Goal: Transaction & Acquisition: Purchase product/service

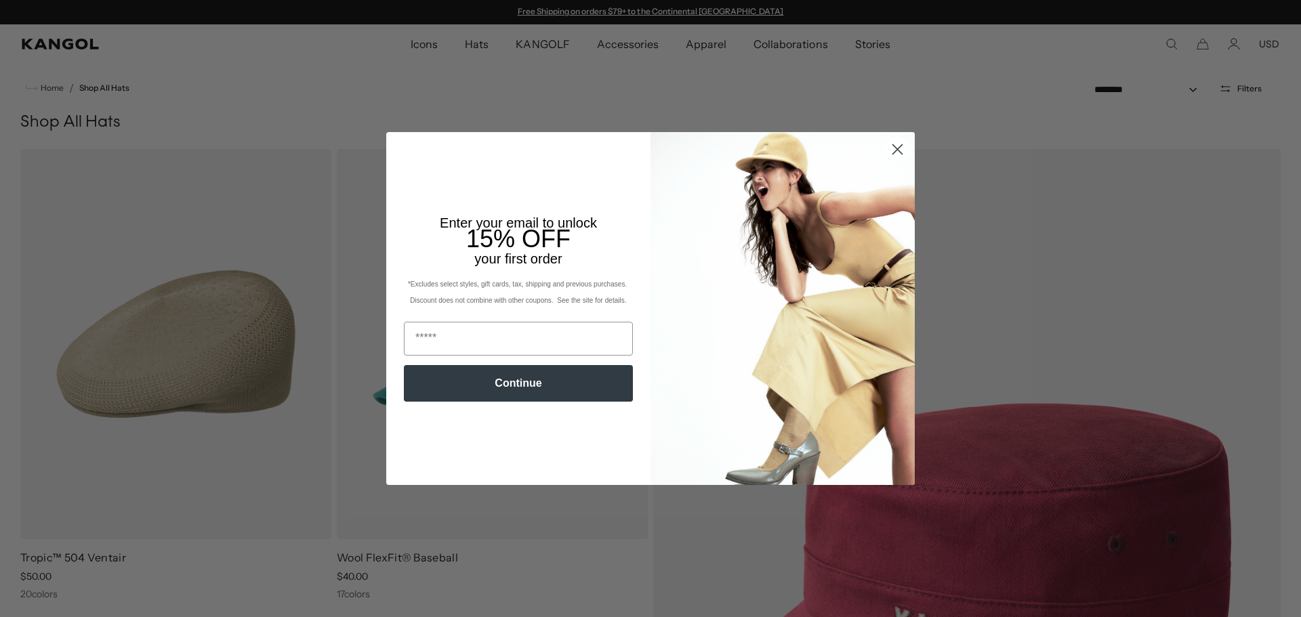
click at [886, 157] on circle "Close dialog" at bounding box center [897, 149] width 22 height 22
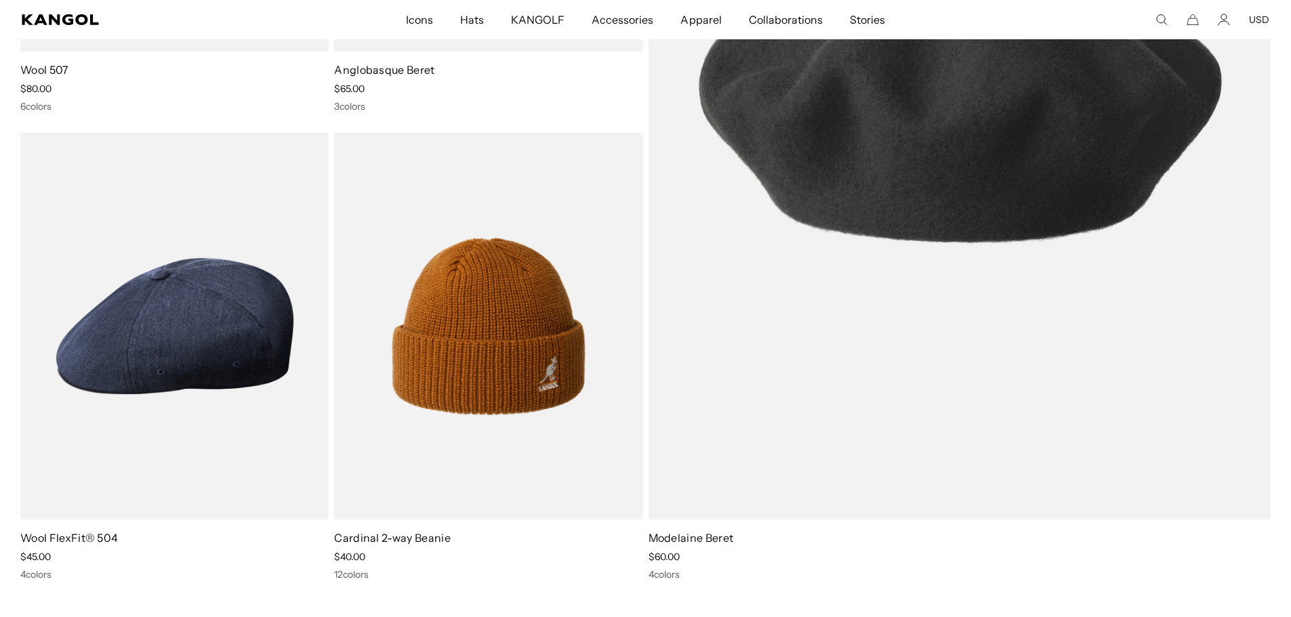
scroll to position [4307, 0]
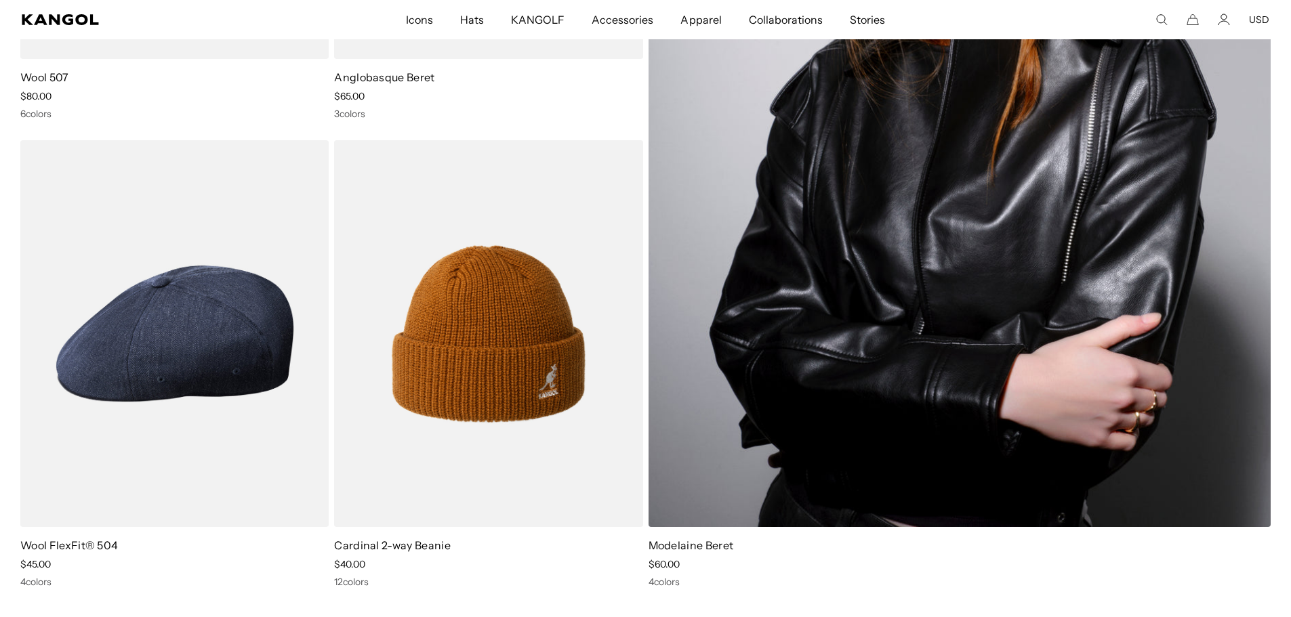
click at [745, 331] on img at bounding box center [959, 99] width 623 height 856
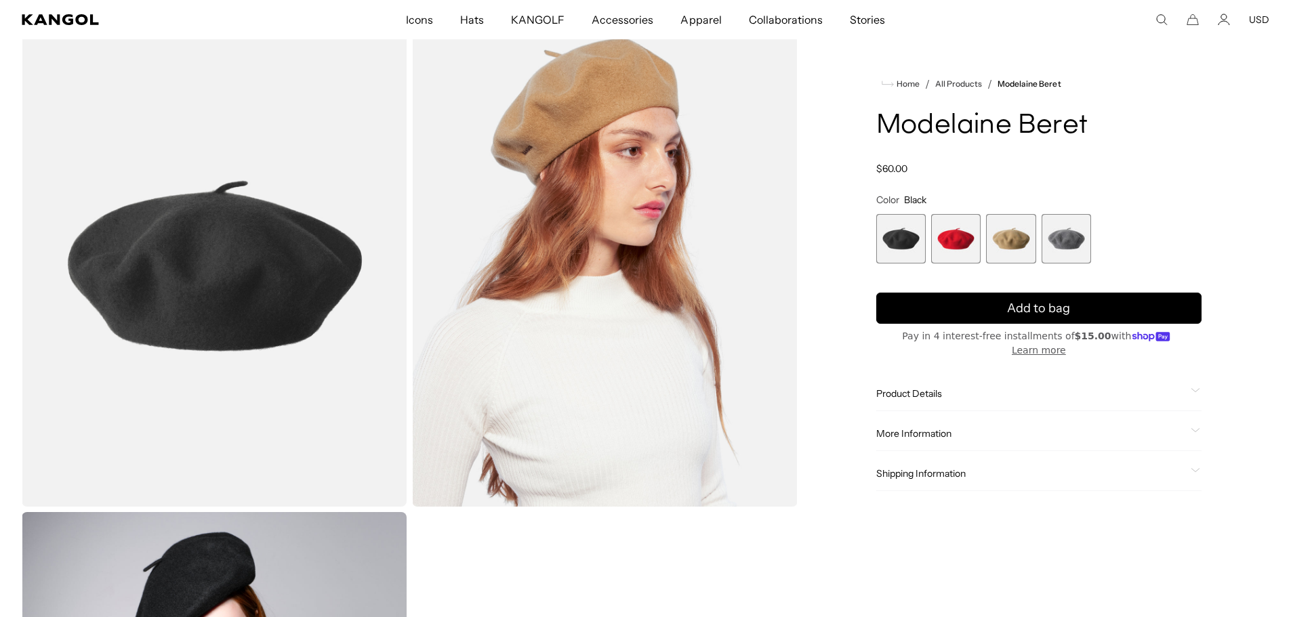
click at [958, 250] on span "2 of 4" at bounding box center [955, 238] width 49 height 49
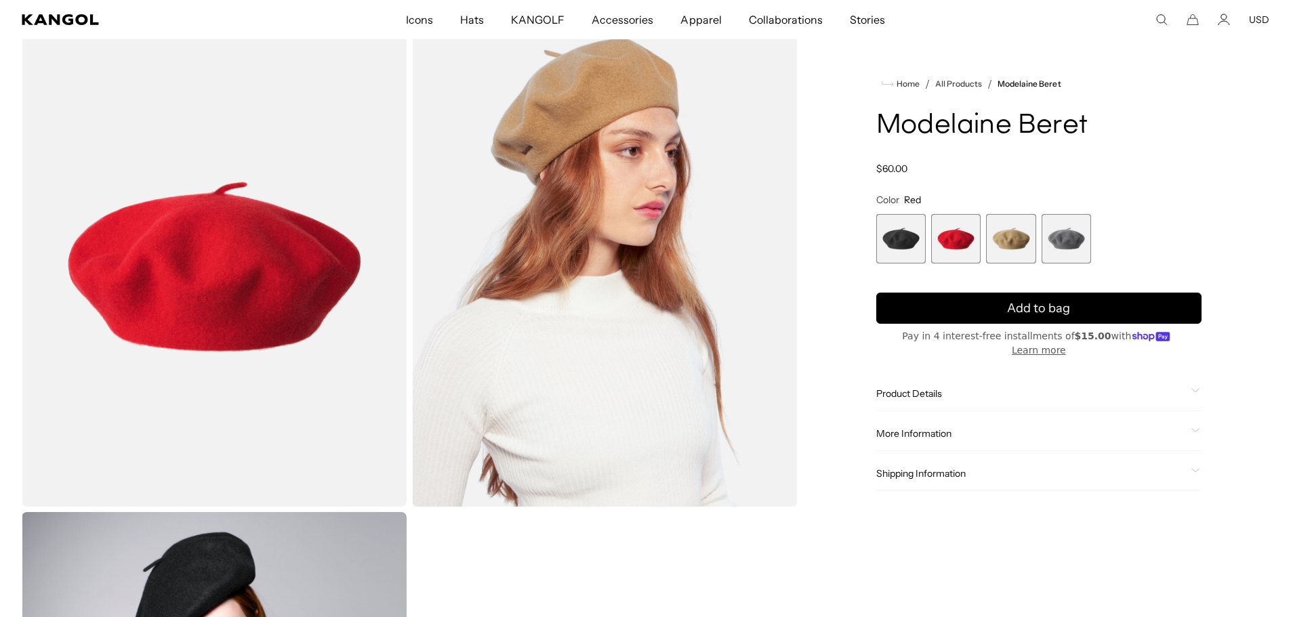
scroll to position [0, 279]
click at [1014, 249] on span "3 of 4" at bounding box center [1010, 238] width 49 height 49
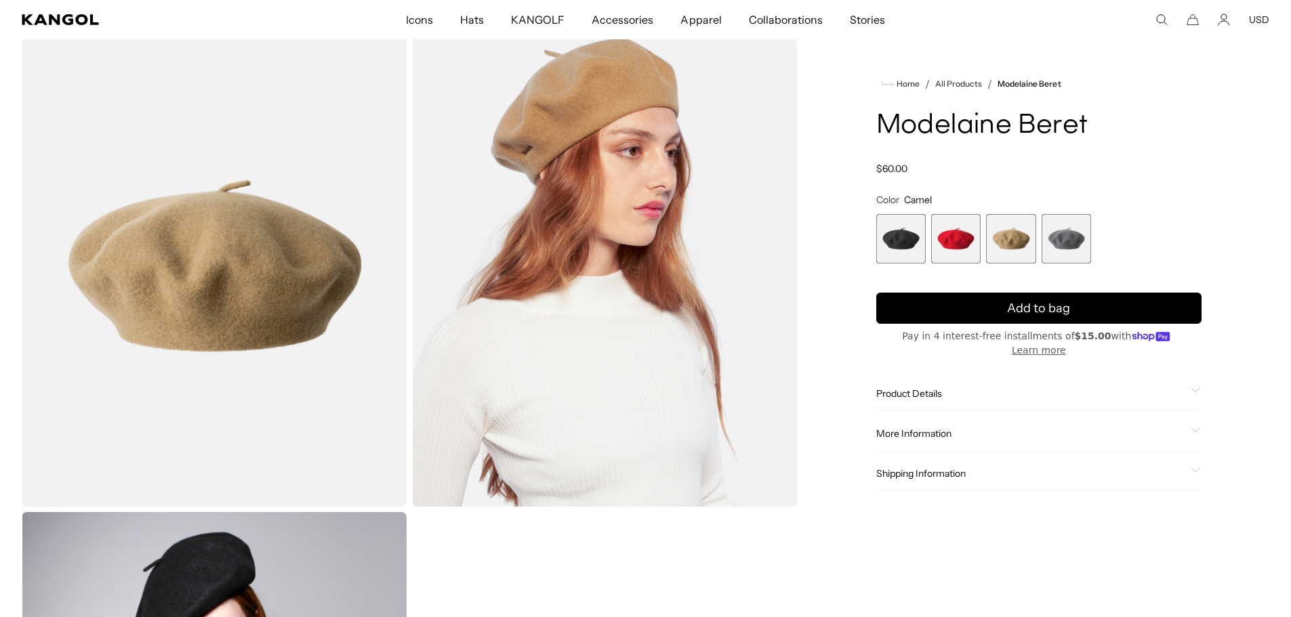
click at [1076, 251] on span "4 of 4" at bounding box center [1065, 238] width 49 height 49
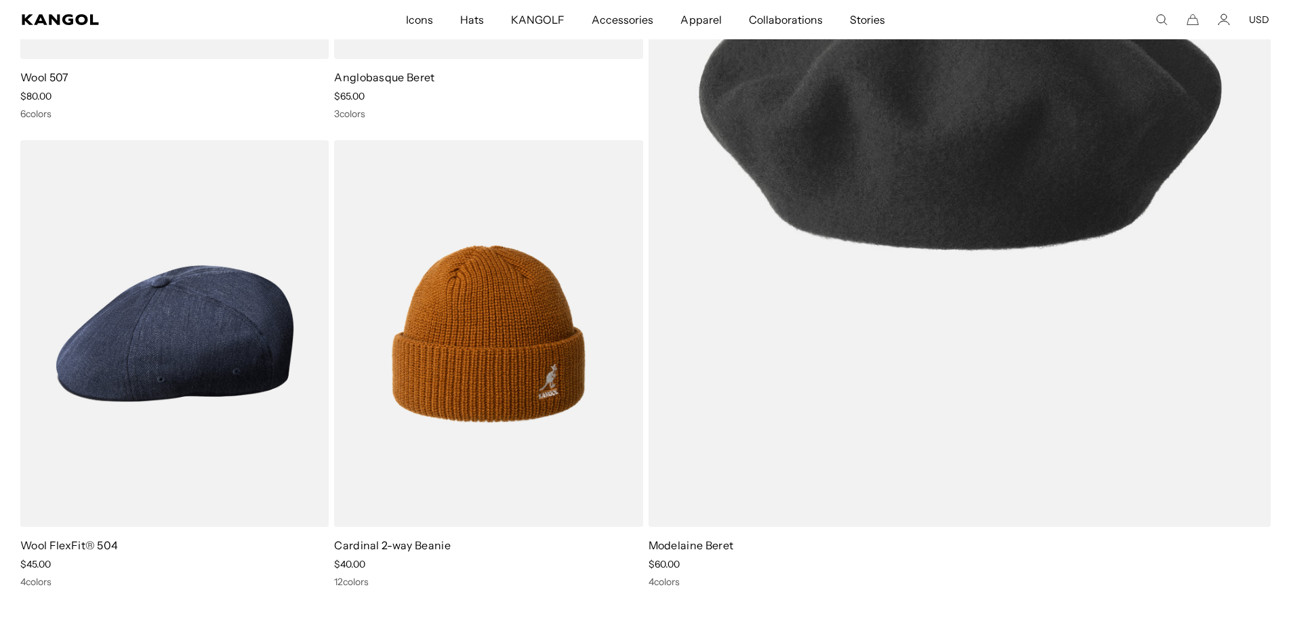
scroll to position [0, 279]
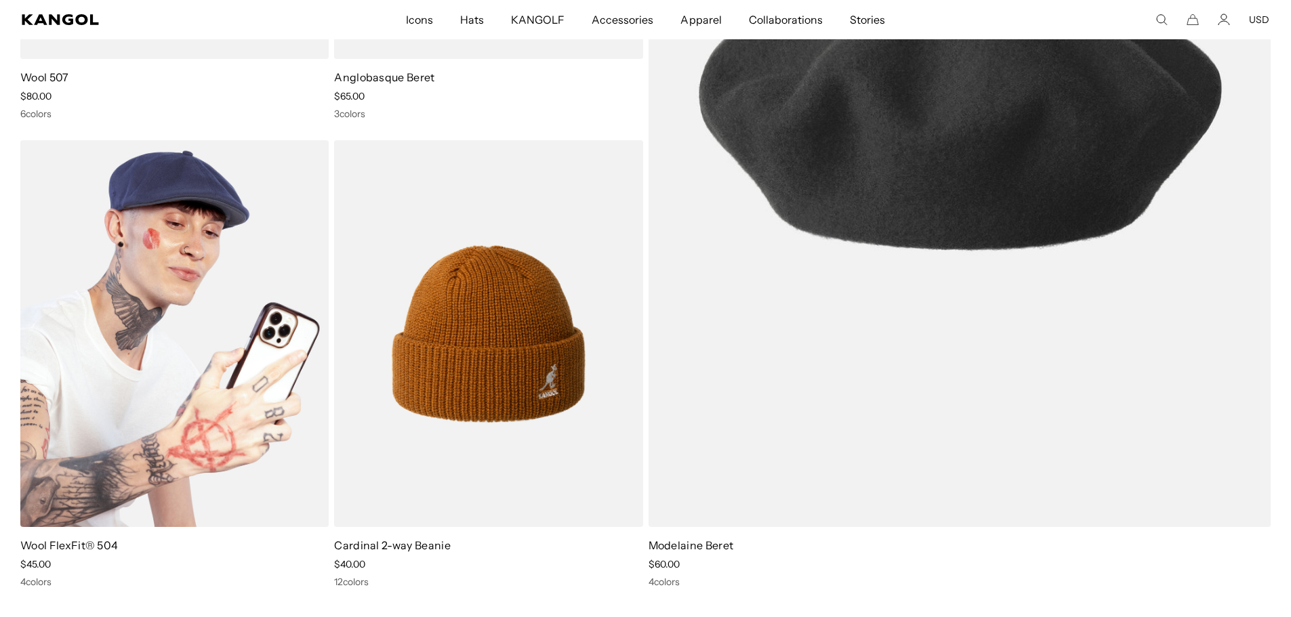
click at [133, 551] on h4 "Wool FlexFit® 504" at bounding box center [174, 545] width 308 height 15
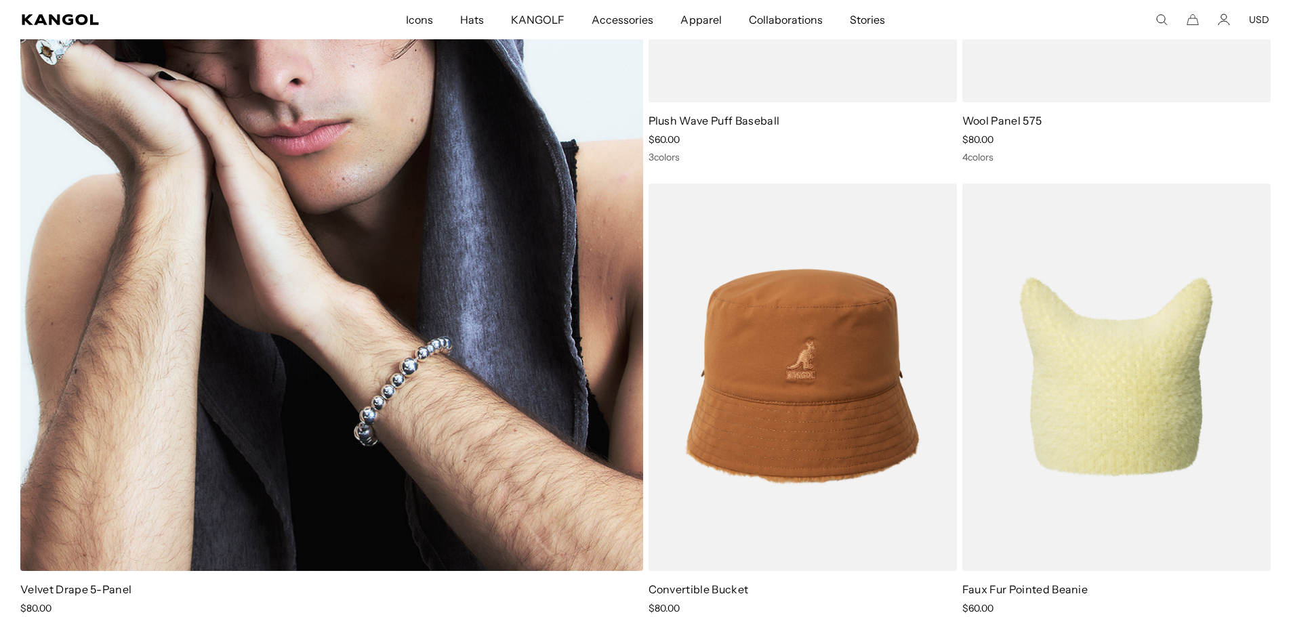
click at [133, 469] on img at bounding box center [331, 143] width 623 height 856
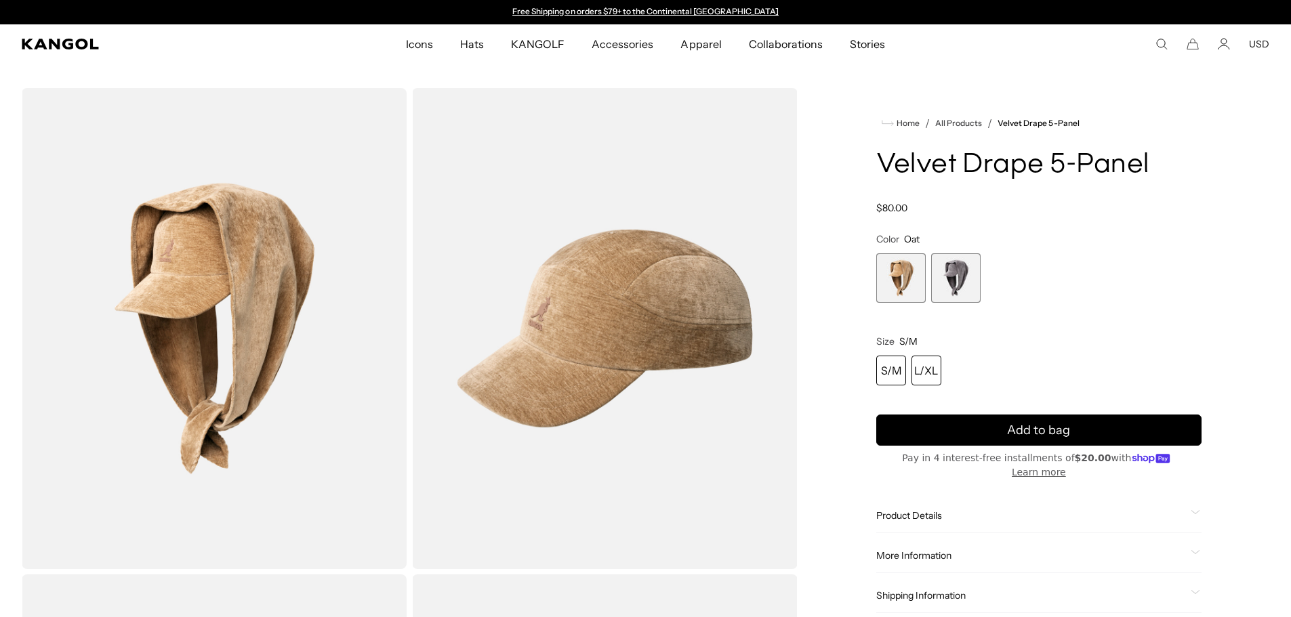
click at [932, 385] on div "L/XL" at bounding box center [926, 371] width 30 height 30
click at [929, 383] on div "L/XL" at bounding box center [926, 371] width 30 height 30
click at [926, 371] on div "L/XL" at bounding box center [926, 371] width 30 height 30
click at [955, 272] on span "2 of 2" at bounding box center [955, 277] width 49 height 49
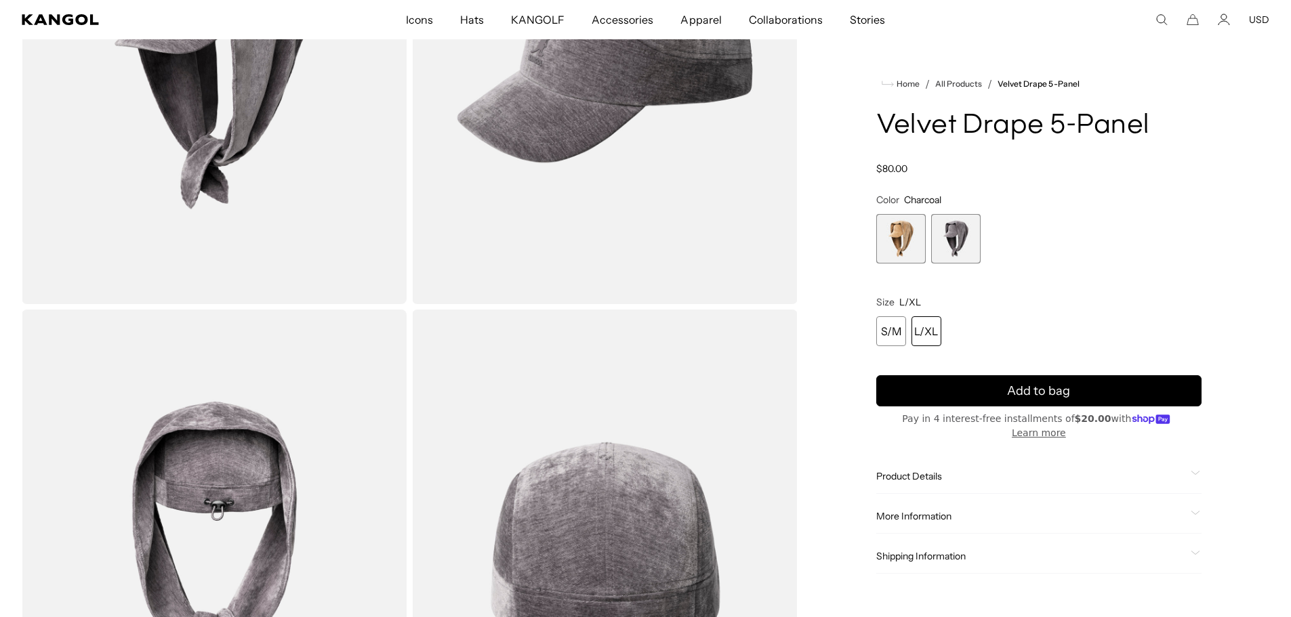
scroll to position [0, 279]
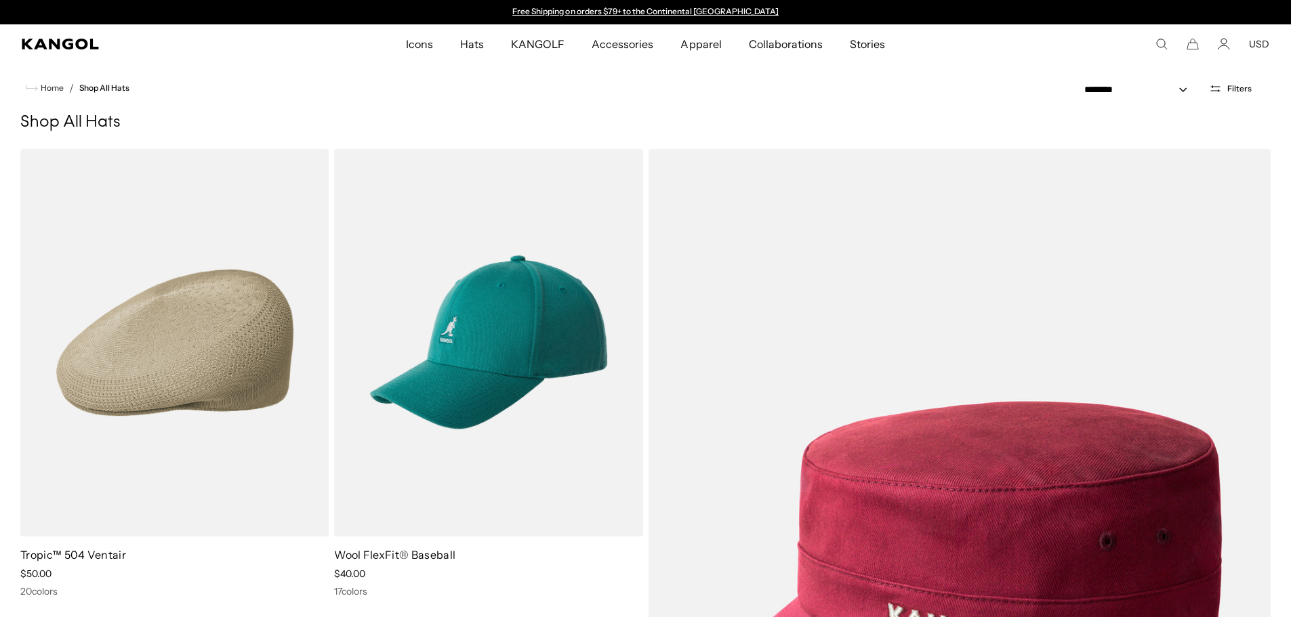
scroll to position [7135, 0]
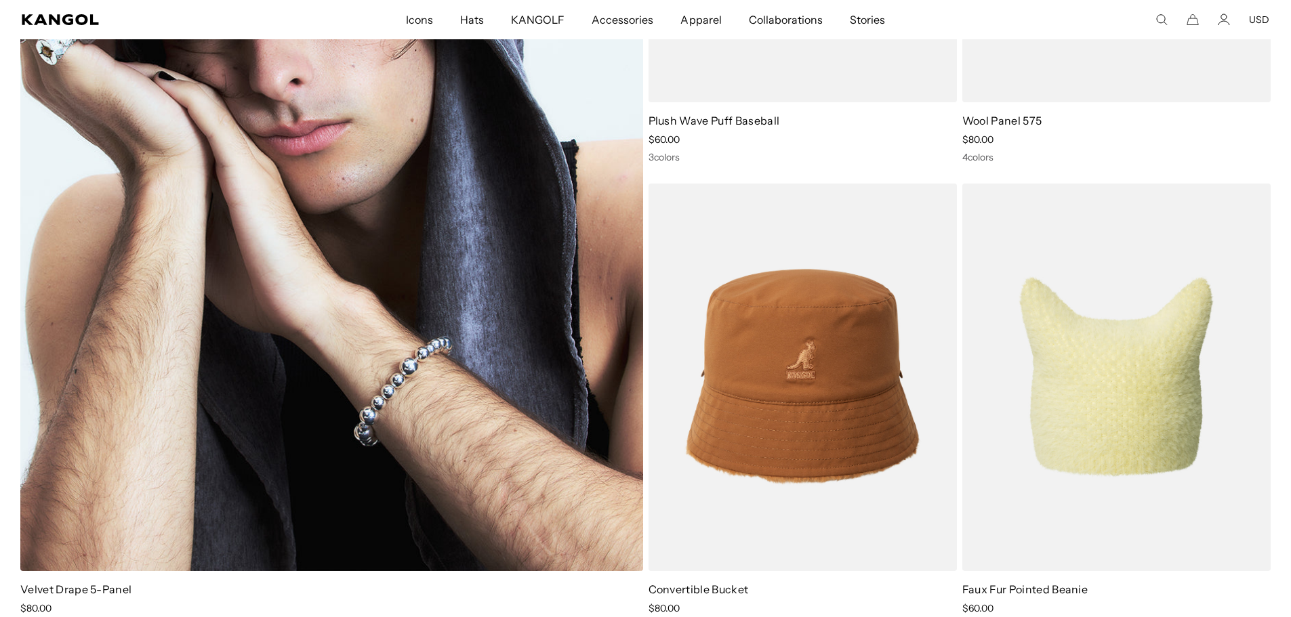
click at [108, 519] on img at bounding box center [331, 143] width 623 height 856
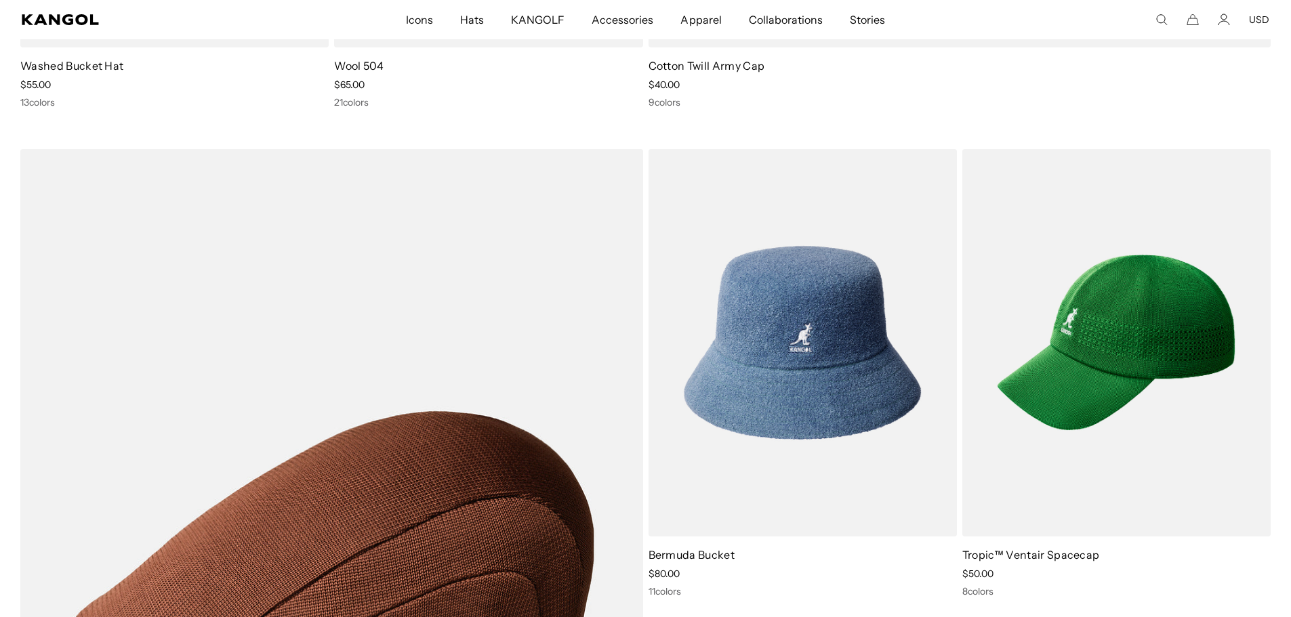
scroll to position [0, 279]
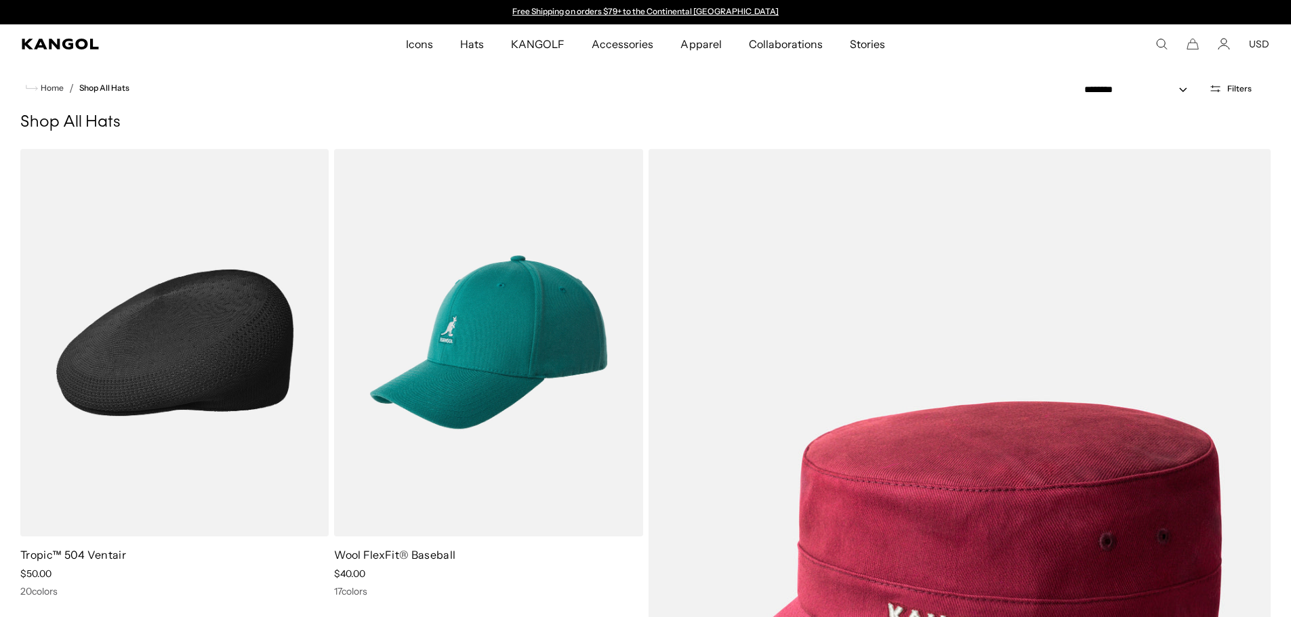
click at [142, 574] on div "Sale Price $50.00" at bounding box center [174, 574] width 308 height 12
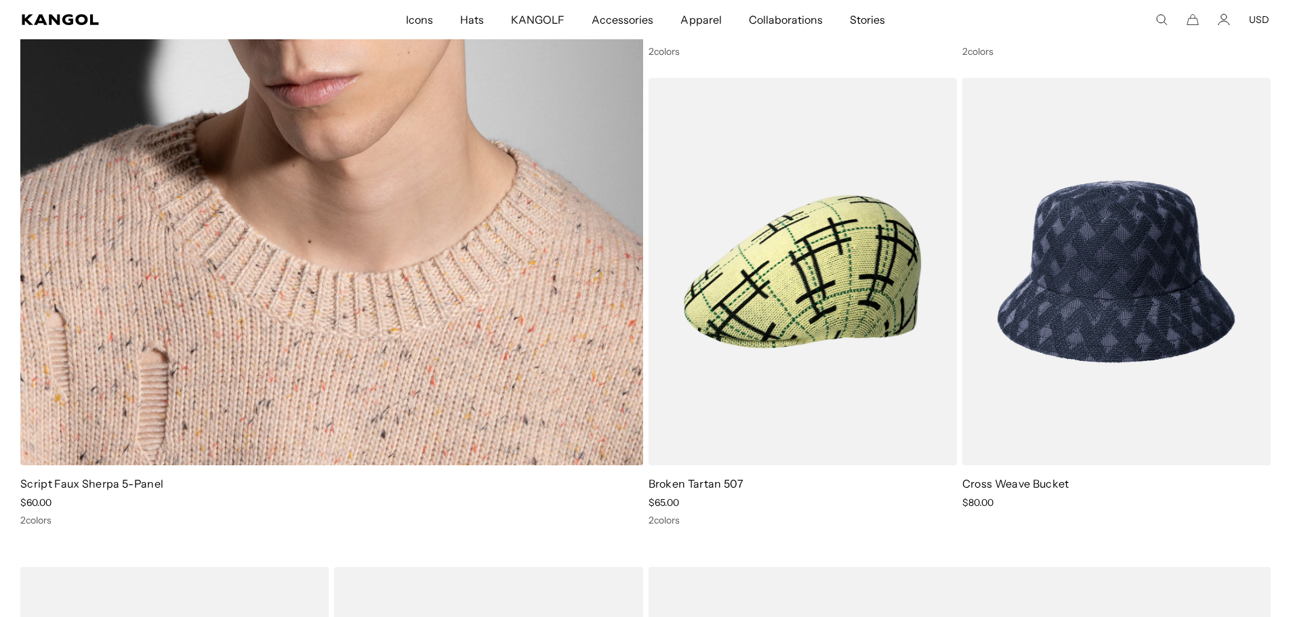
click at [0, 0] on img at bounding box center [0, 0] width 0 height 0
click at [78, 516] on div "2 colors" at bounding box center [331, 520] width 623 height 12
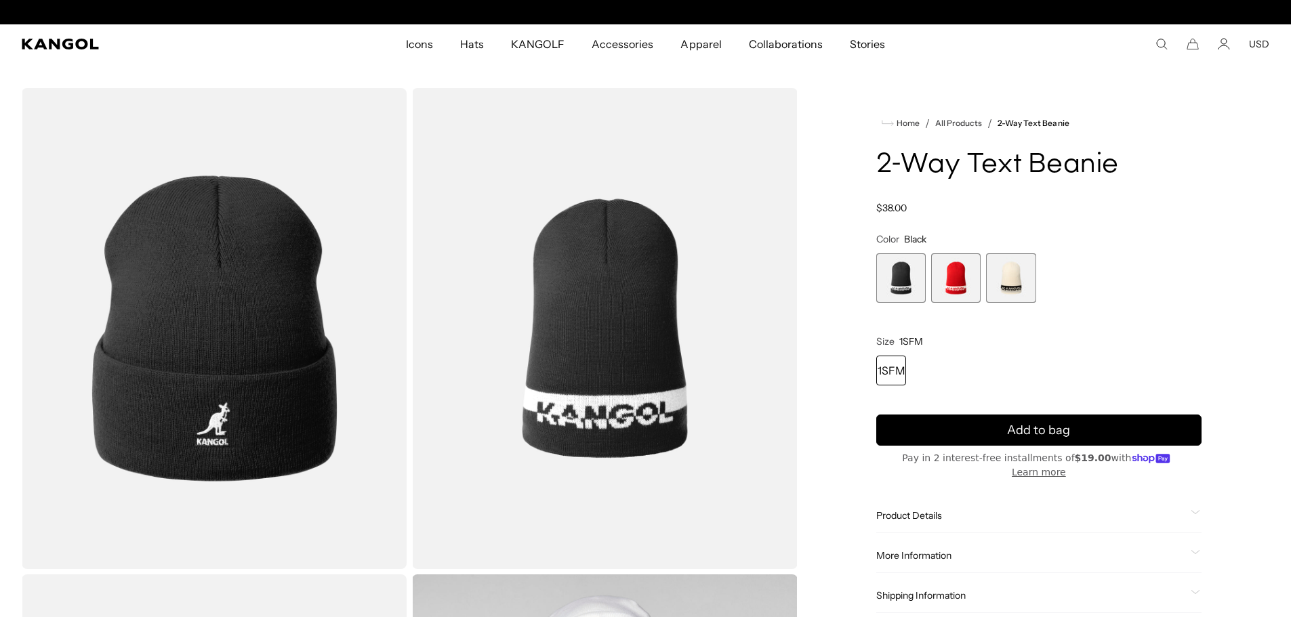
scroll to position [0, 279]
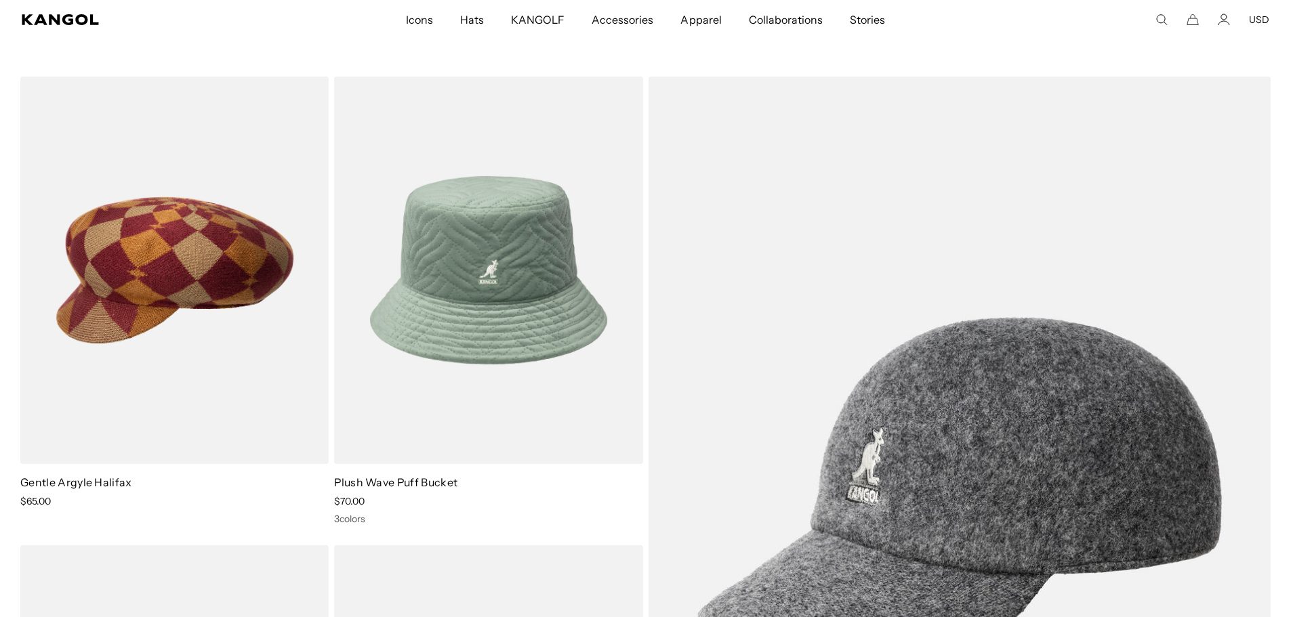
scroll to position [0, 279]
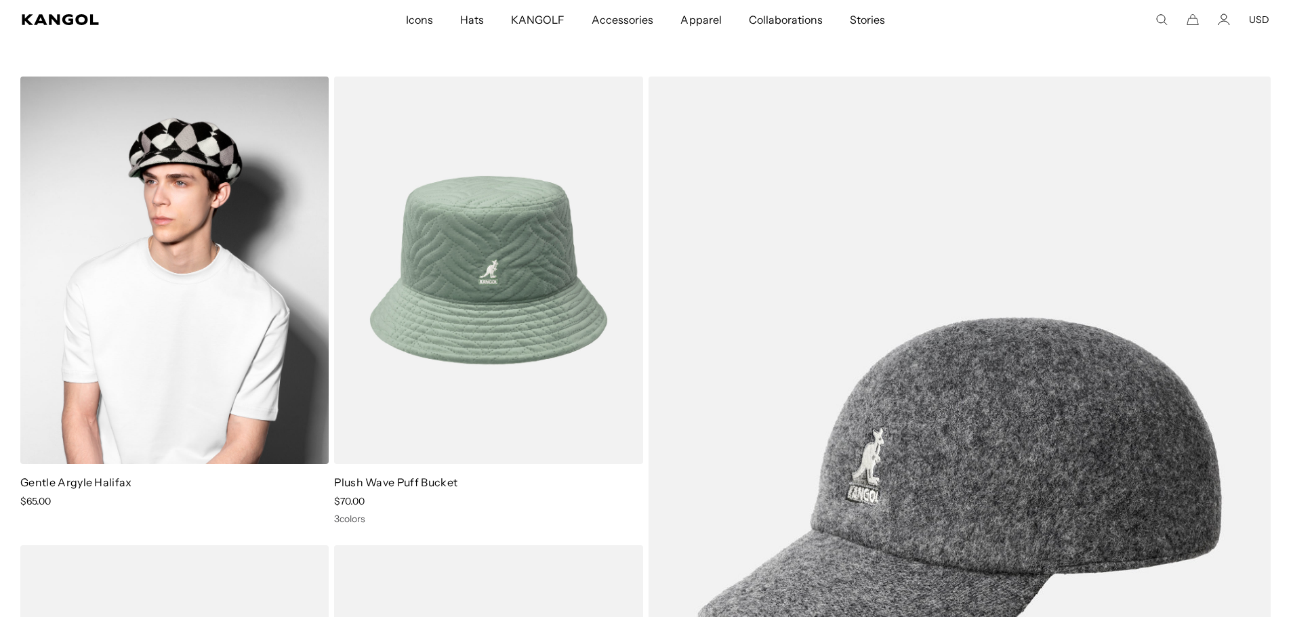
click at [117, 363] on img at bounding box center [174, 271] width 308 height 388
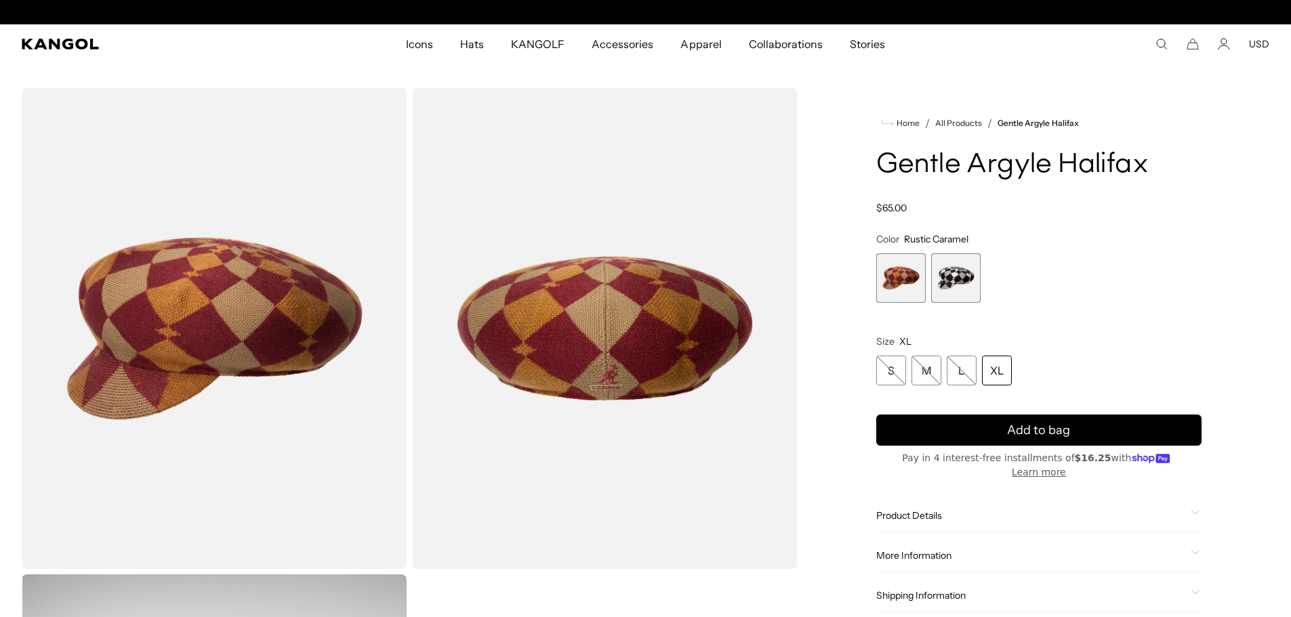
scroll to position [0, 279]
click at [895, 289] on span "1 of 2" at bounding box center [900, 277] width 49 height 49
click at [902, 279] on span "1 of 2" at bounding box center [900, 277] width 49 height 49
click at [953, 282] on span "2 of 2" at bounding box center [955, 277] width 49 height 49
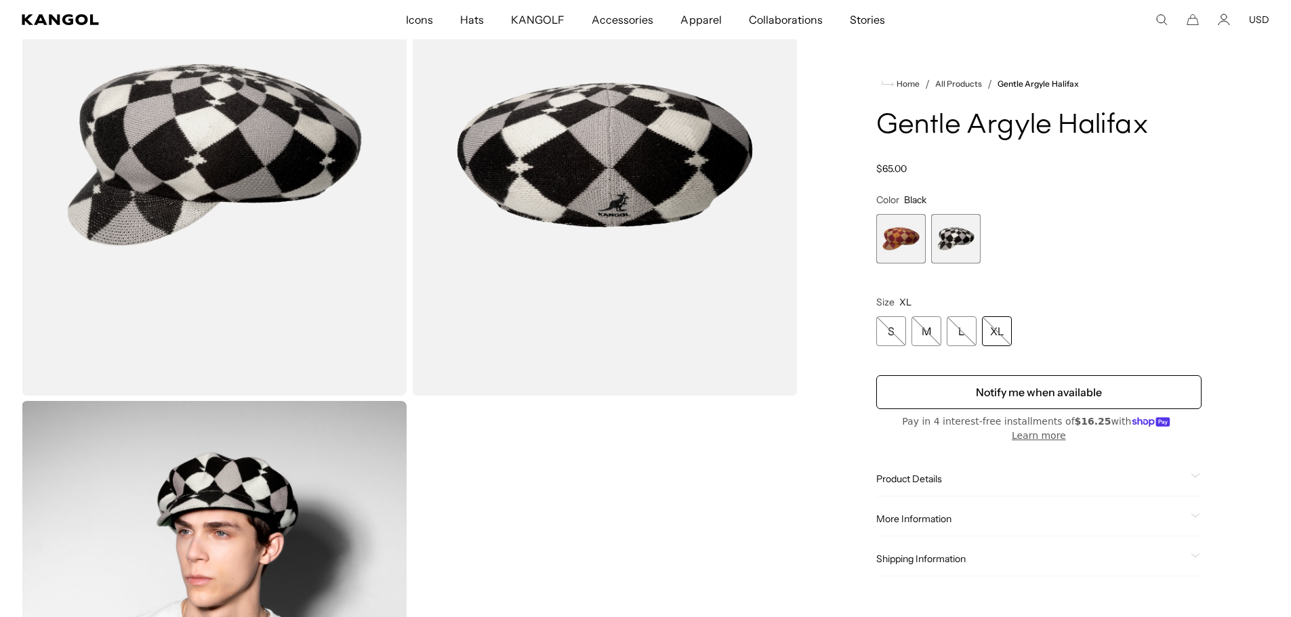
scroll to position [165, 0]
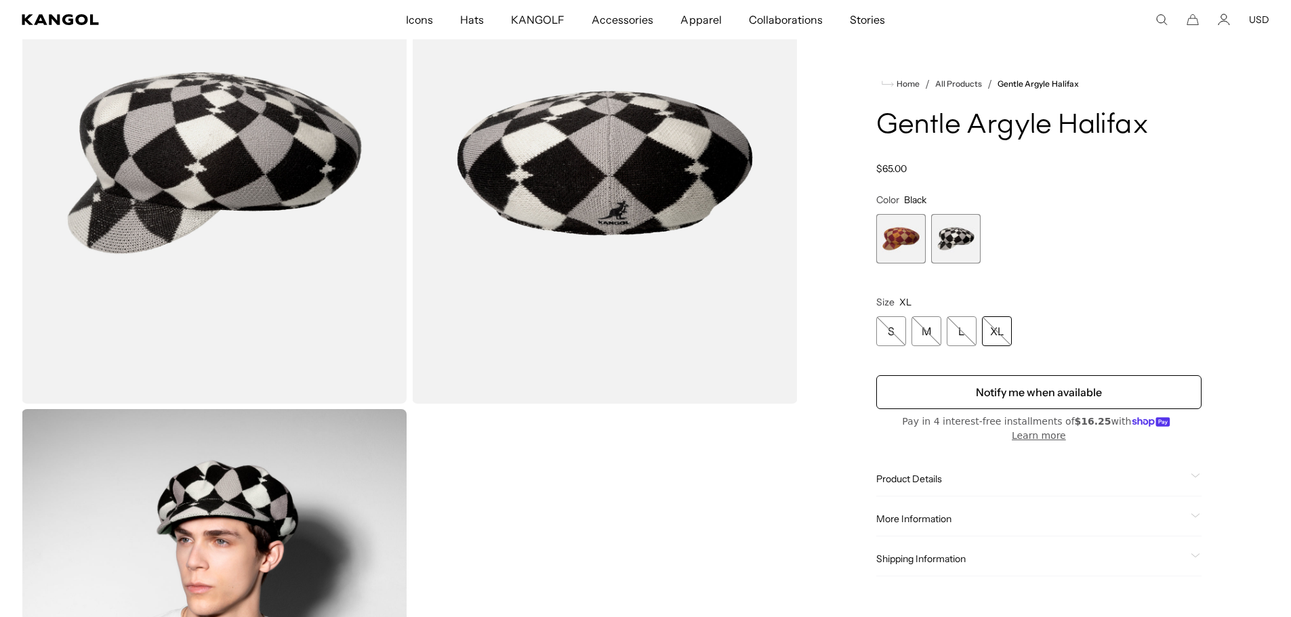
click at [885, 227] on span "1 of 2" at bounding box center [900, 238] width 49 height 49
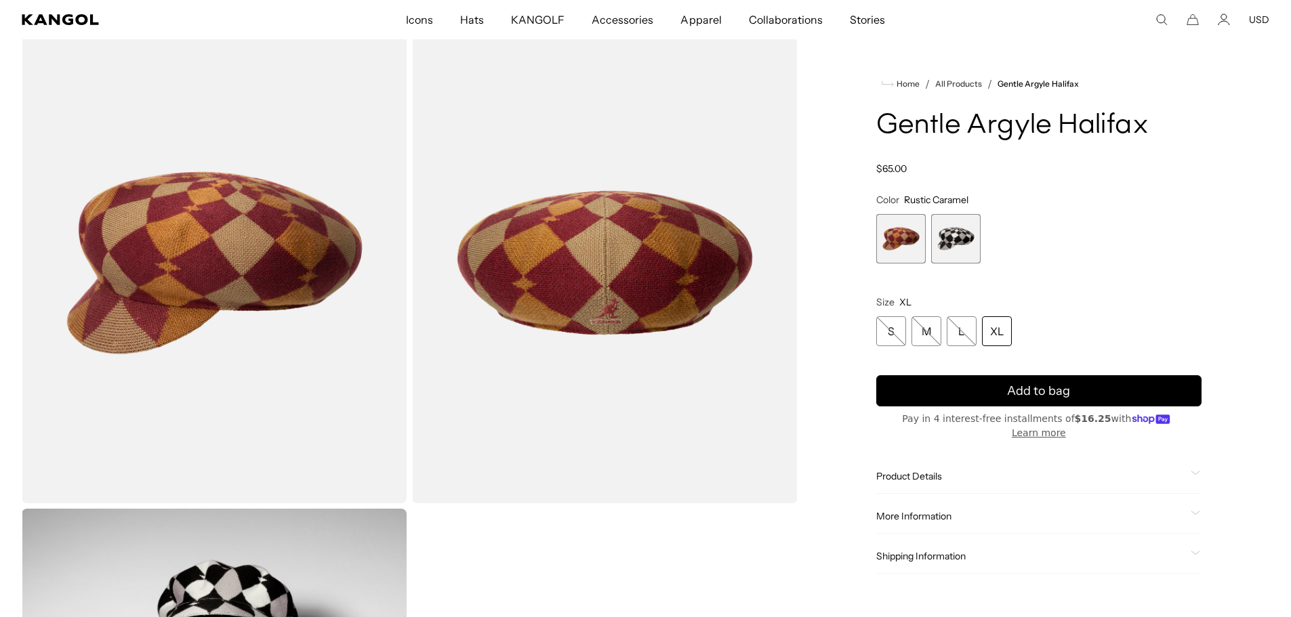
scroll to position [0, 279]
click at [1194, 459] on div "Product Details The Gentle Argyle Halifax is a wool and recycled polyester knit…" at bounding box center [1038, 476] width 325 height 35
click at [1194, 471] on icon at bounding box center [1194, 473] width 9 height 5
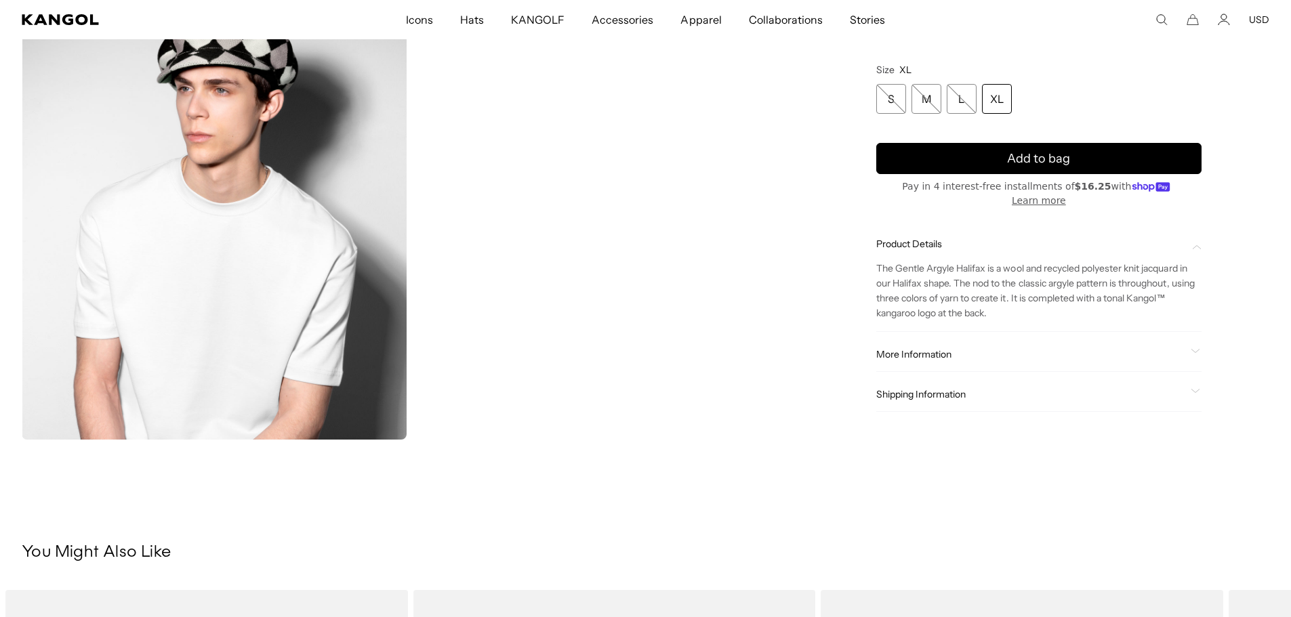
scroll to position [614, 0]
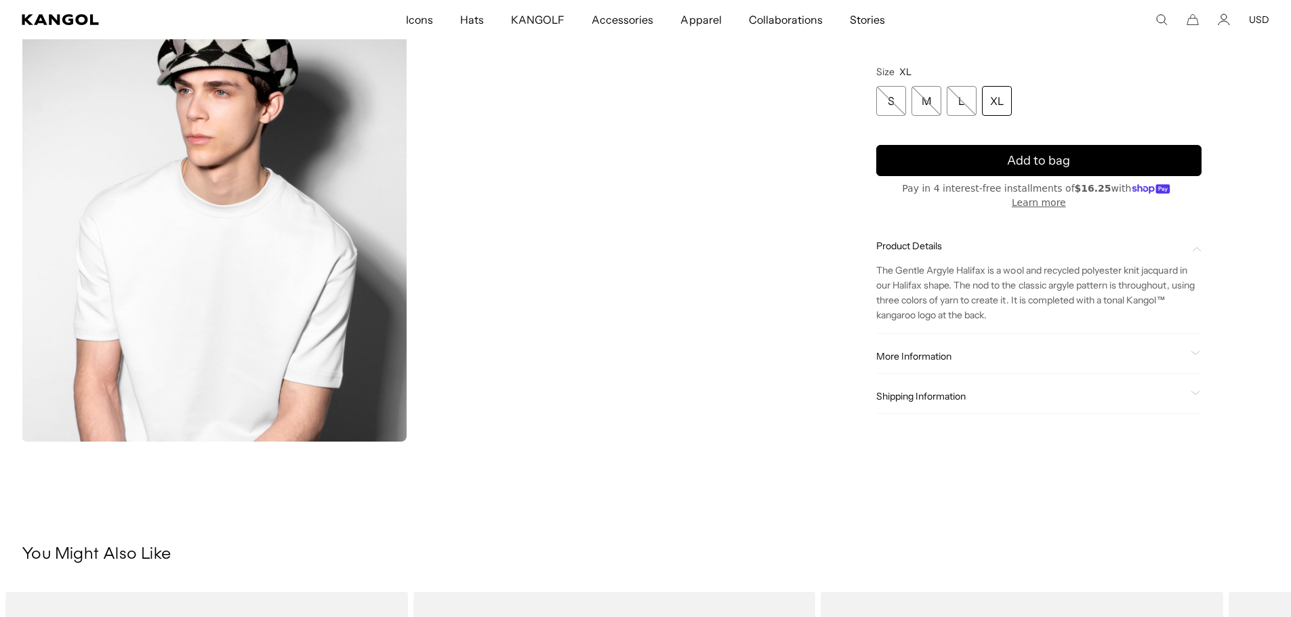
click at [1192, 354] on icon at bounding box center [1194, 354] width 9 height 5
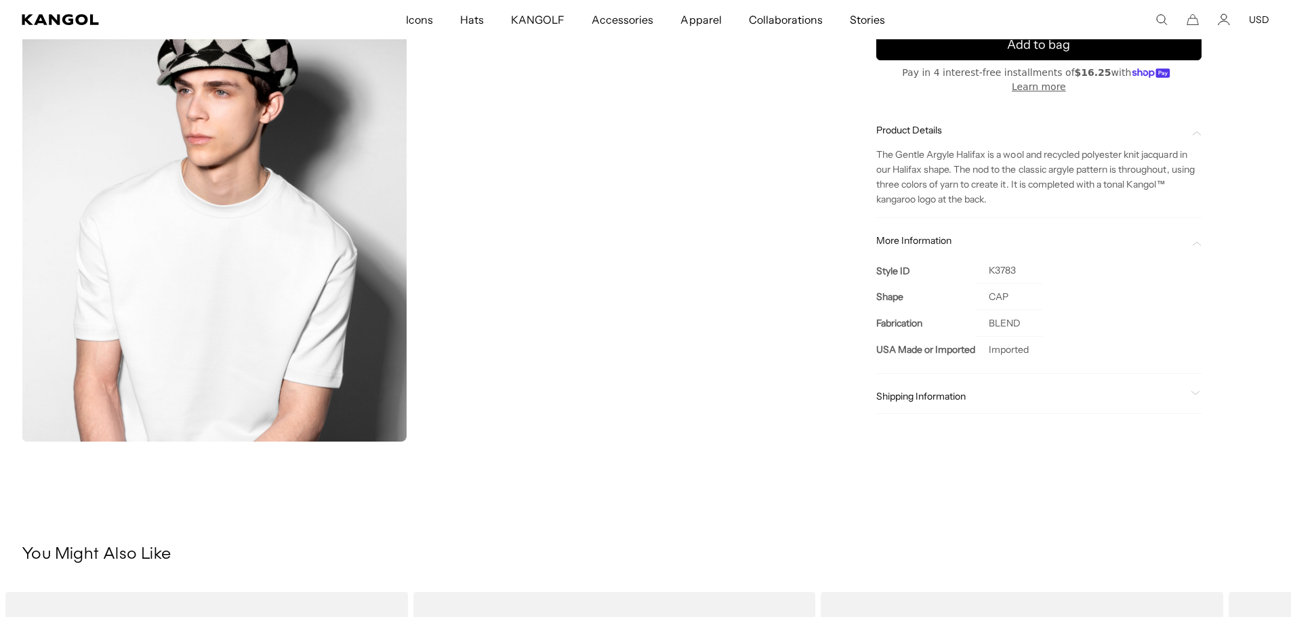
scroll to position [0, 0]
click at [1196, 394] on icon at bounding box center [1195, 393] width 8 height 3
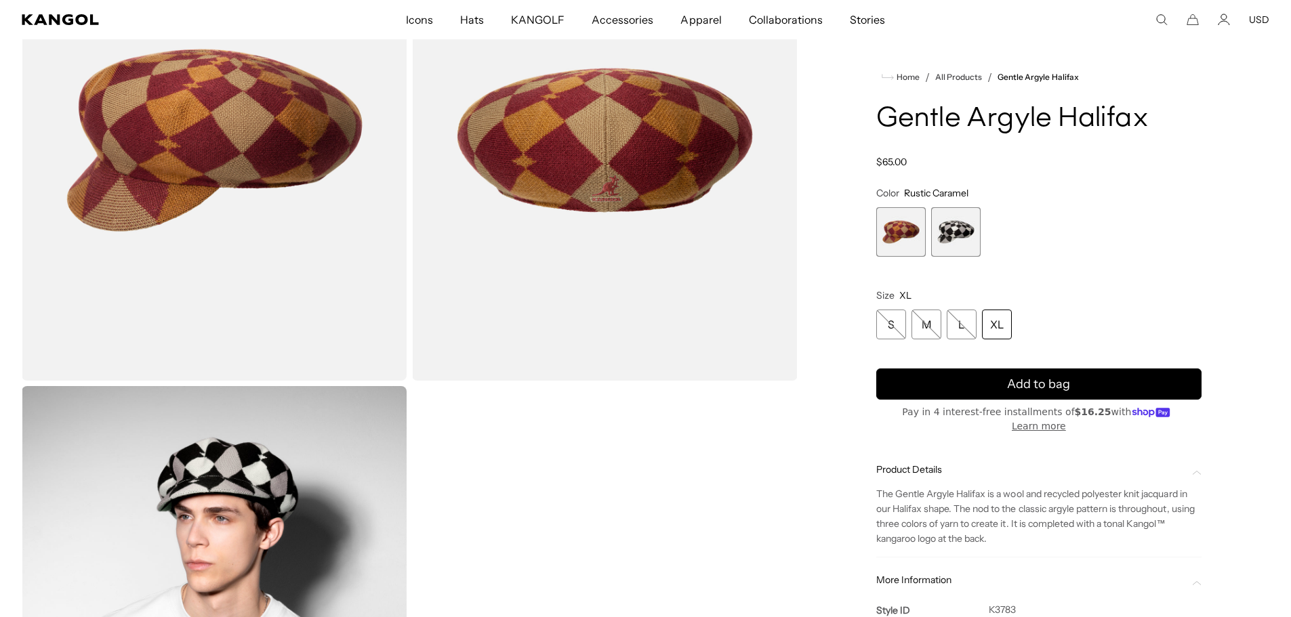
click at [116, 558] on img "Gallery Viewer" at bounding box center [214, 626] width 385 height 481
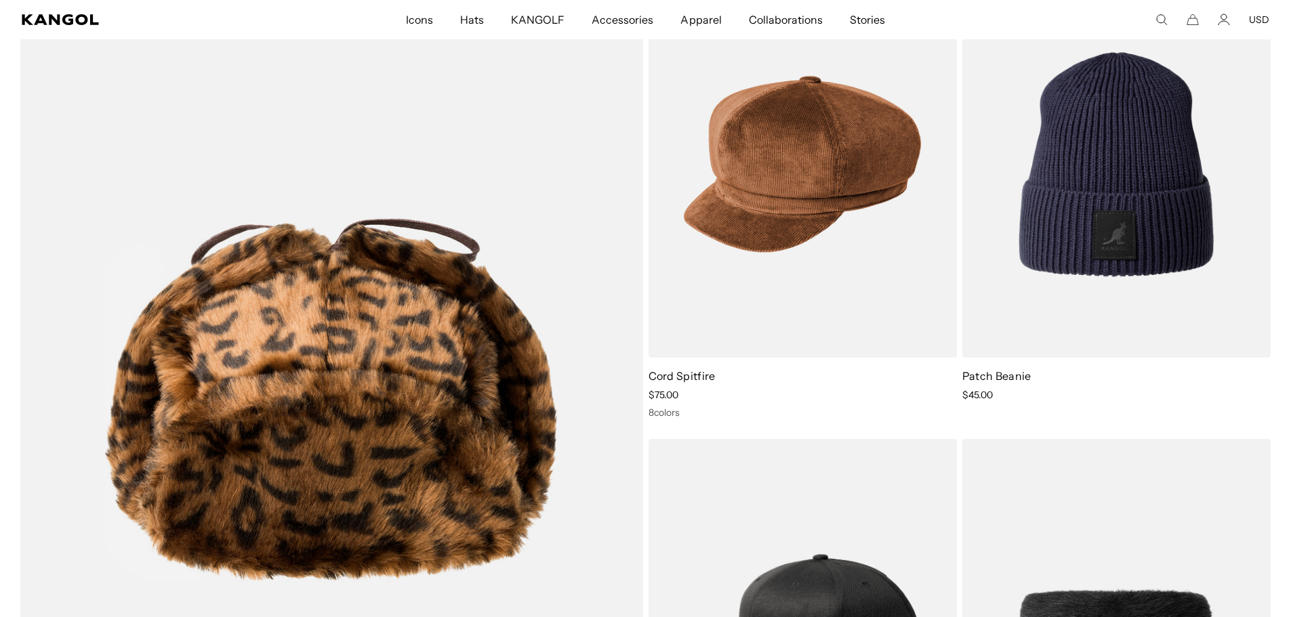
scroll to position [0, 279]
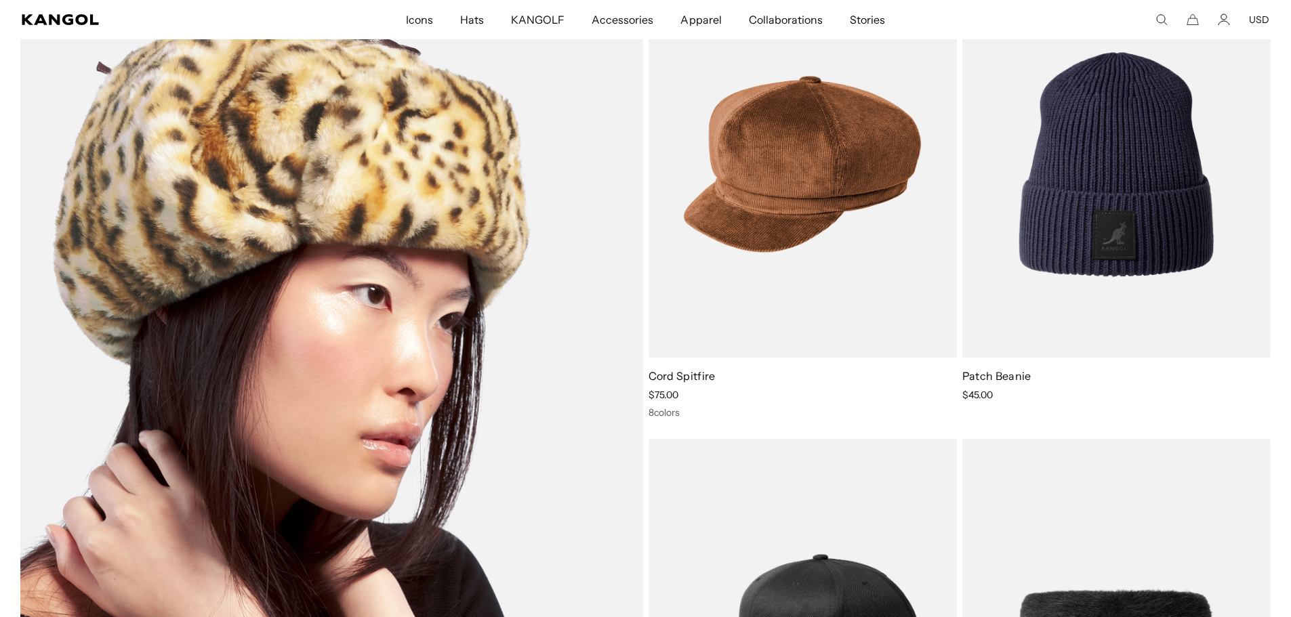
click at [120, 587] on img at bounding box center [331, 399] width 623 height 856
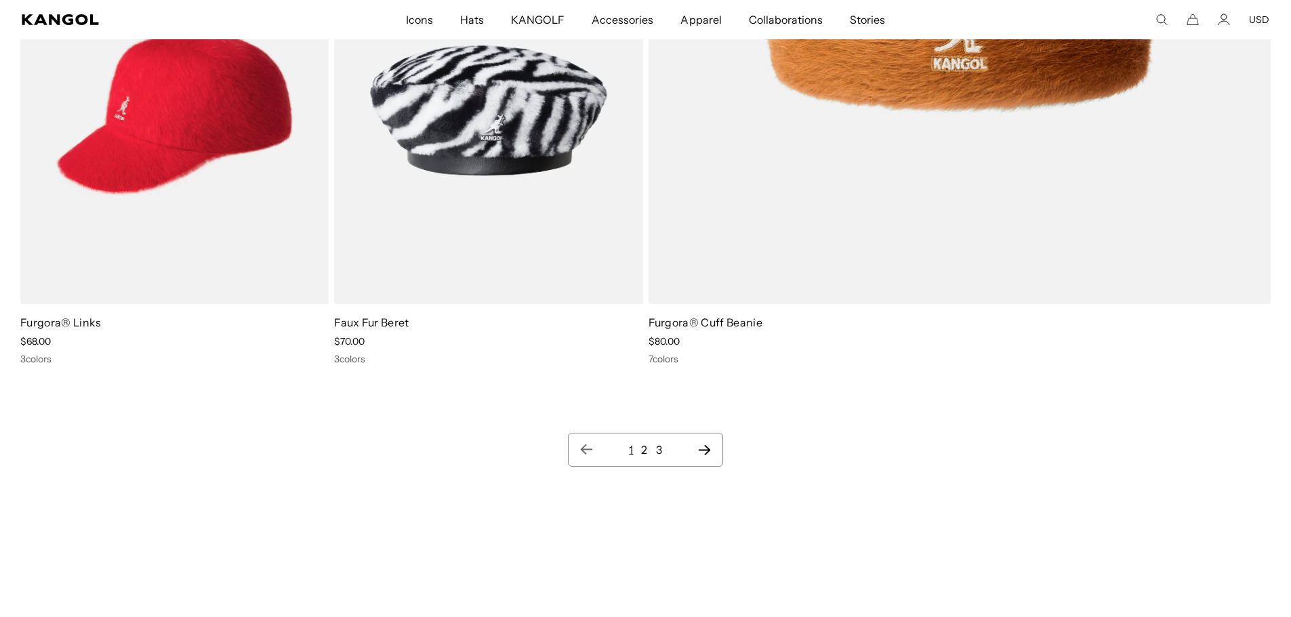
scroll to position [0, 279]
click at [703, 450] on icon "Next page" at bounding box center [704, 450] width 12 height 10
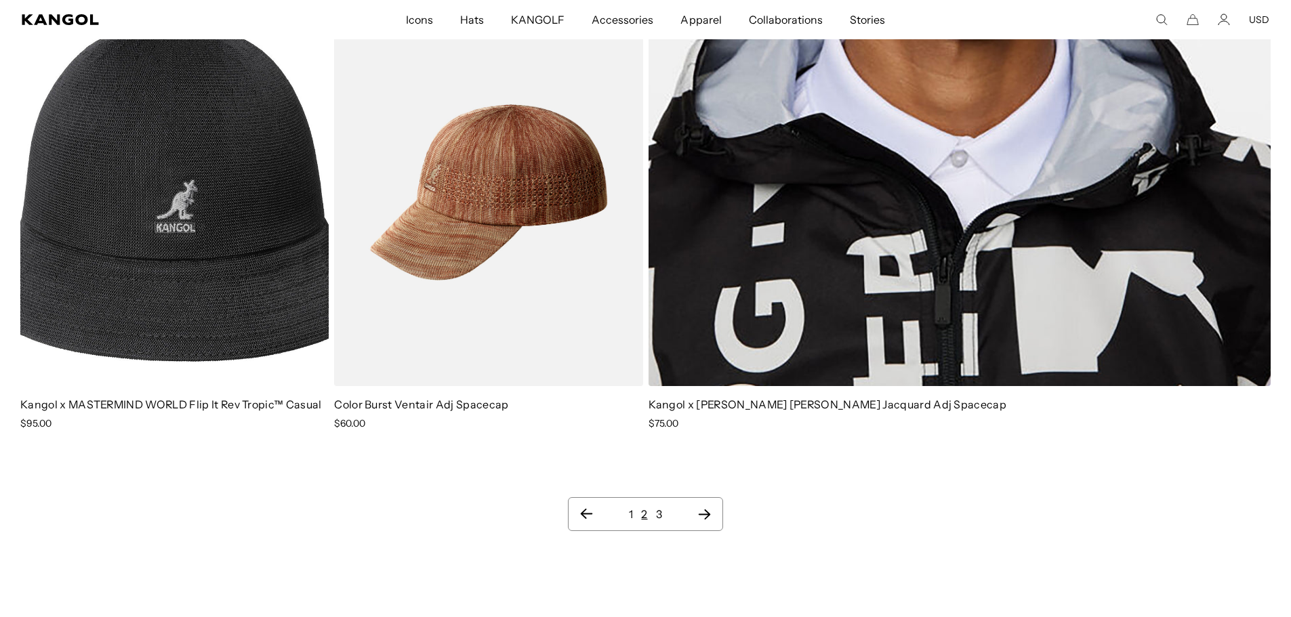
click at [703, 516] on icon "Next page" at bounding box center [704, 514] width 14 height 14
